Goal: Complete application form: Complete application form

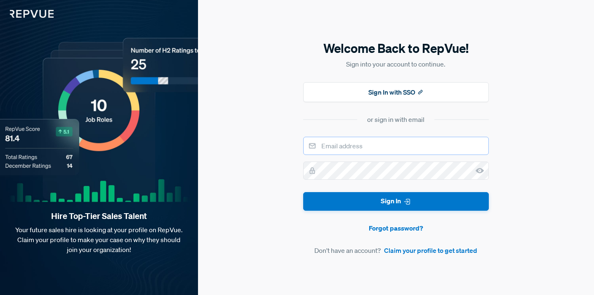
click at [349, 143] on input "email" at bounding box center [396, 146] width 186 height 18
type input "[EMAIL_ADDRESS][PERSON_NAME][DOMAIN_NAME]"
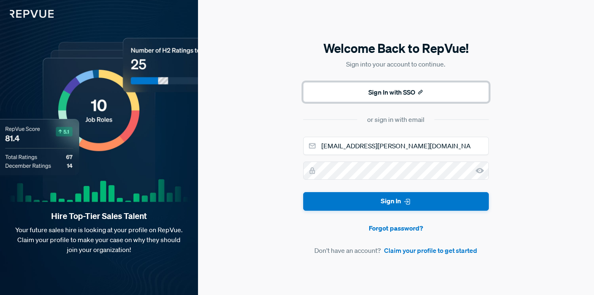
click at [419, 92] on icon at bounding box center [420, 92] width 6 height 6
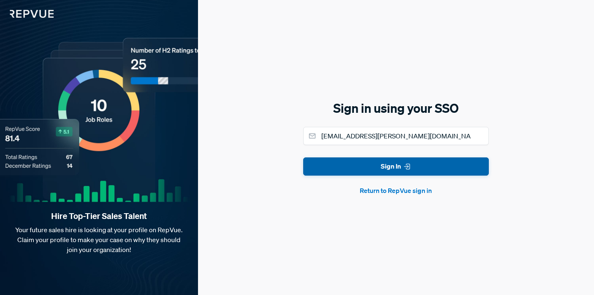
click at [397, 166] on button "Sign In" at bounding box center [396, 166] width 186 height 19
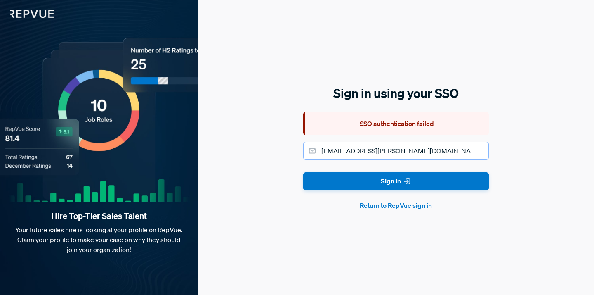
click at [398, 148] on input "[EMAIL_ADDRESS][PERSON_NAME][DOMAIN_NAME]" at bounding box center [396, 150] width 186 height 18
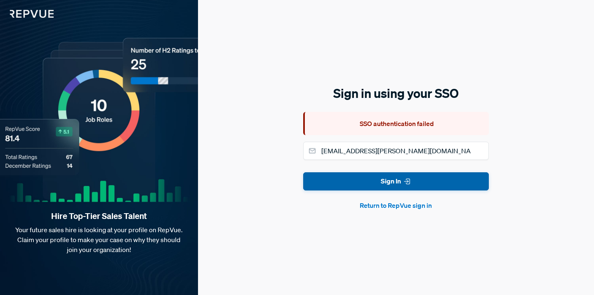
click at [403, 184] on icon "submit" at bounding box center [407, 181] width 8 height 8
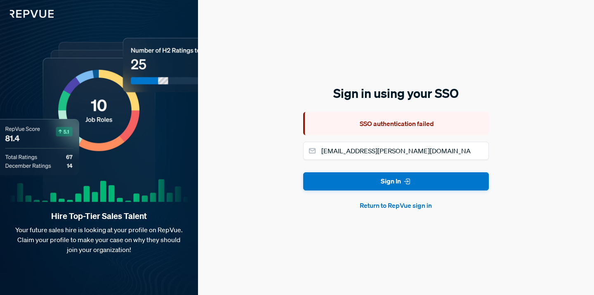
click at [405, 201] on button "Return to RepVue sign in" at bounding box center [396, 205] width 186 height 10
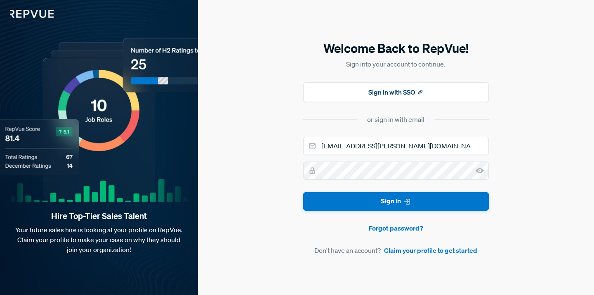
click at [482, 171] on use at bounding box center [480, 170] width 8 height 5
click at [406, 250] on link "Claim your profile to get started" at bounding box center [430, 250] width 93 height 10
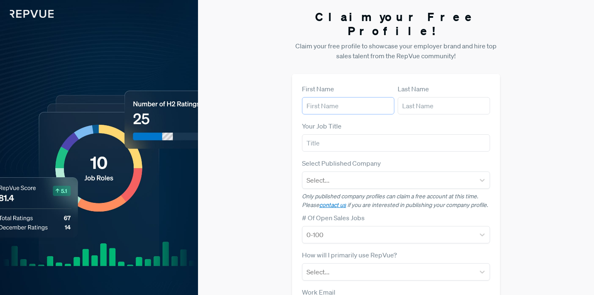
click at [353, 97] on input "text" at bounding box center [348, 105] width 92 height 17
type input "Kael"
click at [414, 97] on input "text" at bounding box center [444, 105] width 92 height 17
type input "[PERSON_NAME]"
click at [368, 134] on input "text" at bounding box center [396, 142] width 188 height 17
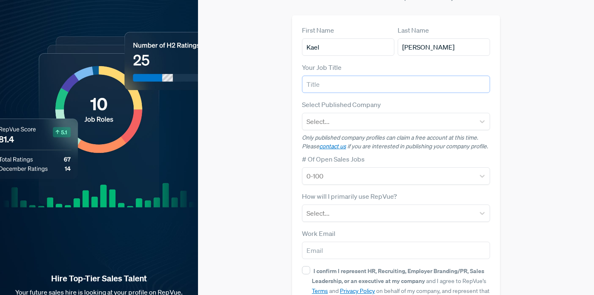
scroll to position [106, 0]
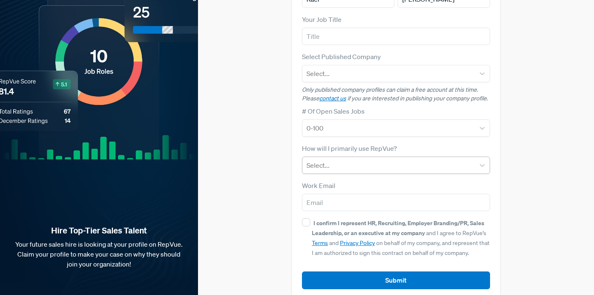
click at [390, 158] on div "Select..." at bounding box center [388, 165] width 172 height 15
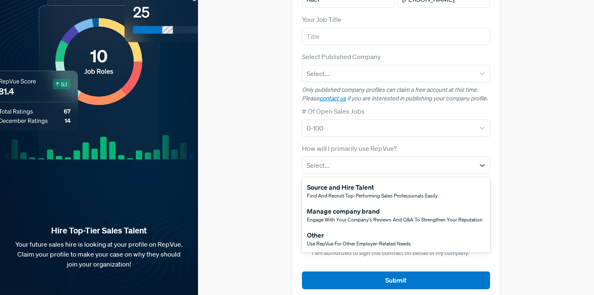
click at [253, 207] on div "Claim your Free Profile! Claim your free profile to showcase your employer bran…" at bounding box center [396, 101] width 396 height 415
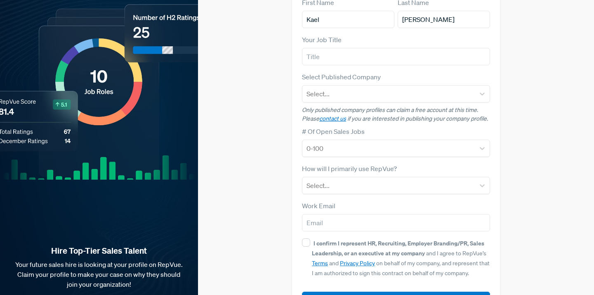
scroll to position [86, 0]
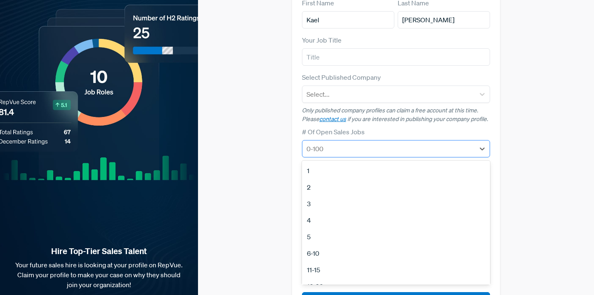
click at [331, 143] on div at bounding box center [388, 149] width 164 height 12
click at [258, 96] on div "Claim your Free Profile! Claim your free profile to showcase your employer bran…" at bounding box center [396, 121] width 396 height 415
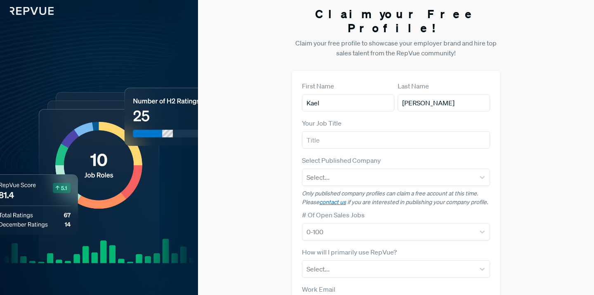
scroll to position [0, 0]
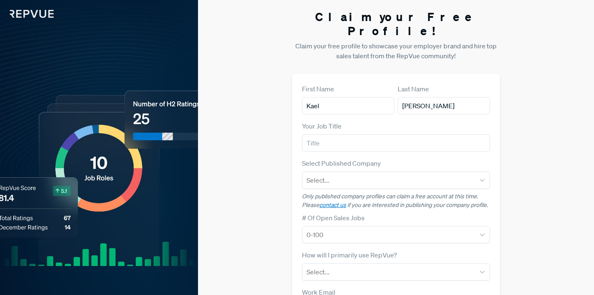
click at [36, 9] on img at bounding box center [27, 9] width 54 height 18
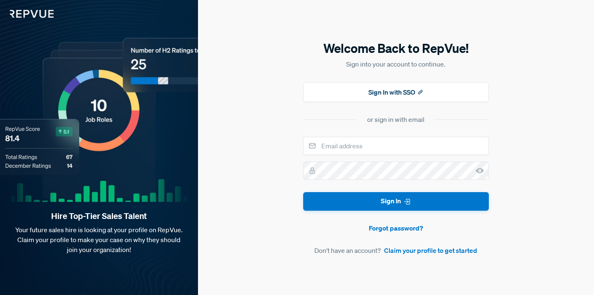
click at [36, 9] on img at bounding box center [27, 9] width 54 height 18
